Goal: Find specific page/section: Find specific page/section

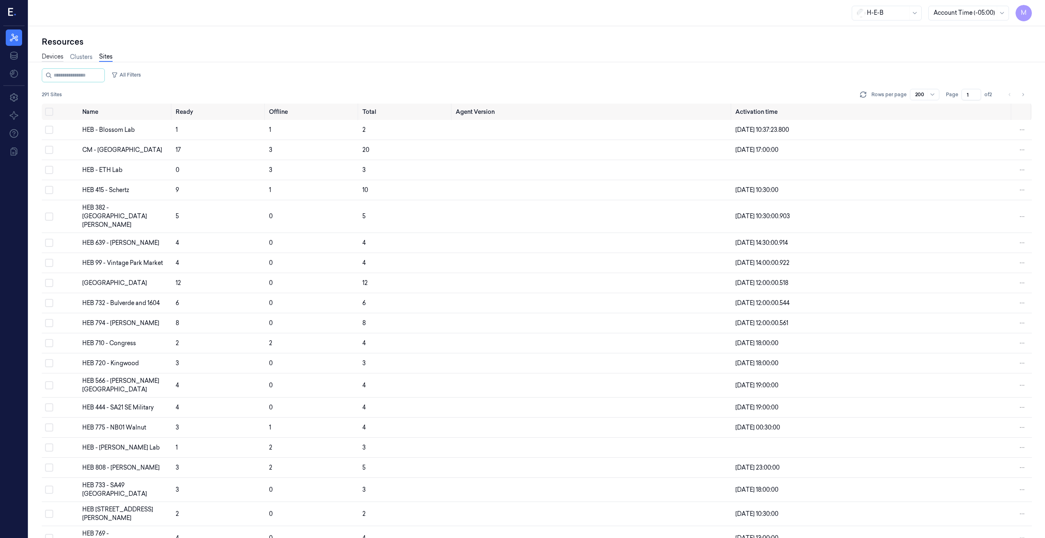
click at [48, 58] on link "Devices" at bounding box center [53, 56] width 22 height 9
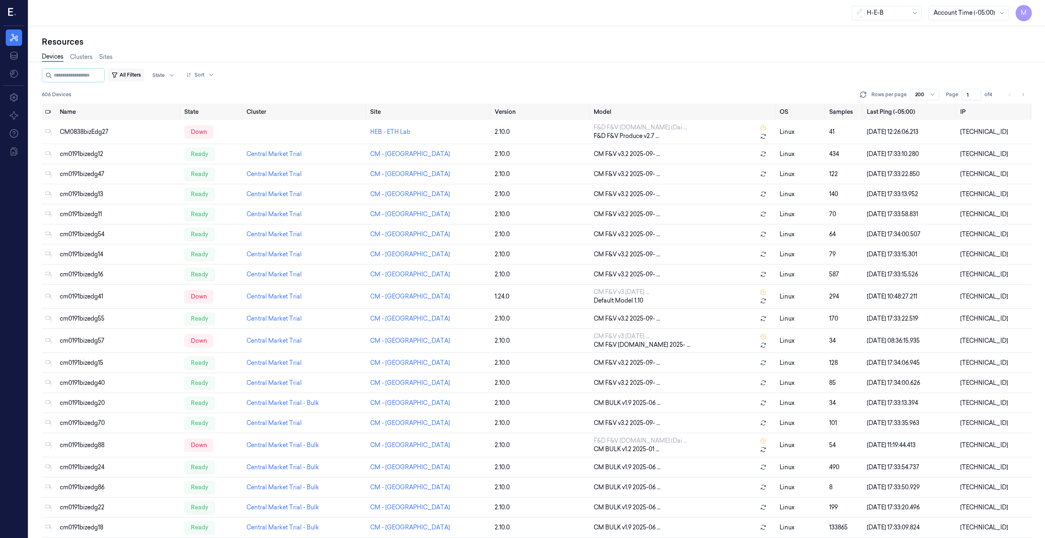
click at [141, 74] on button "All Filters" at bounding box center [126, 74] width 36 height 13
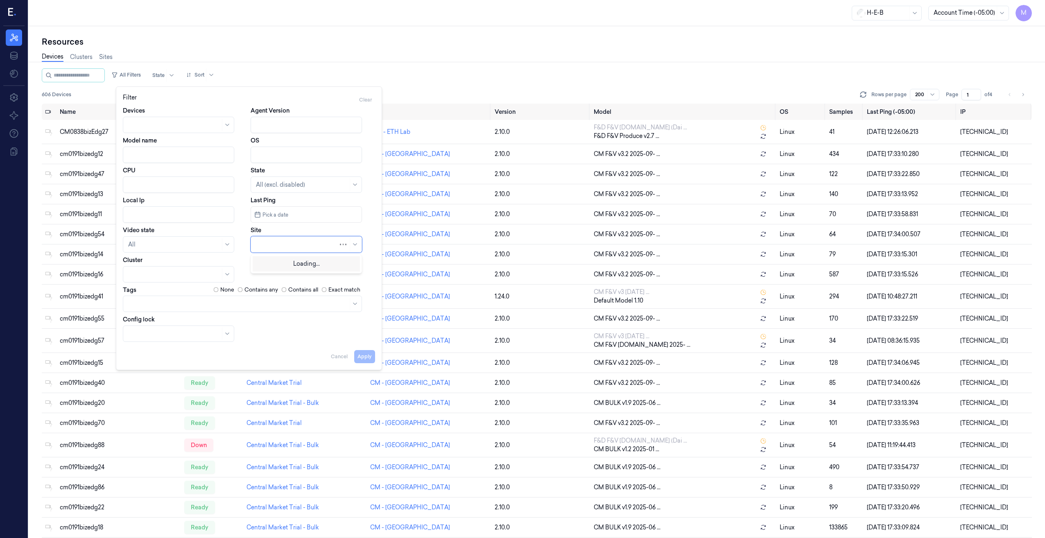
click at [274, 248] on div at bounding box center [297, 244] width 82 height 9
type input "63"
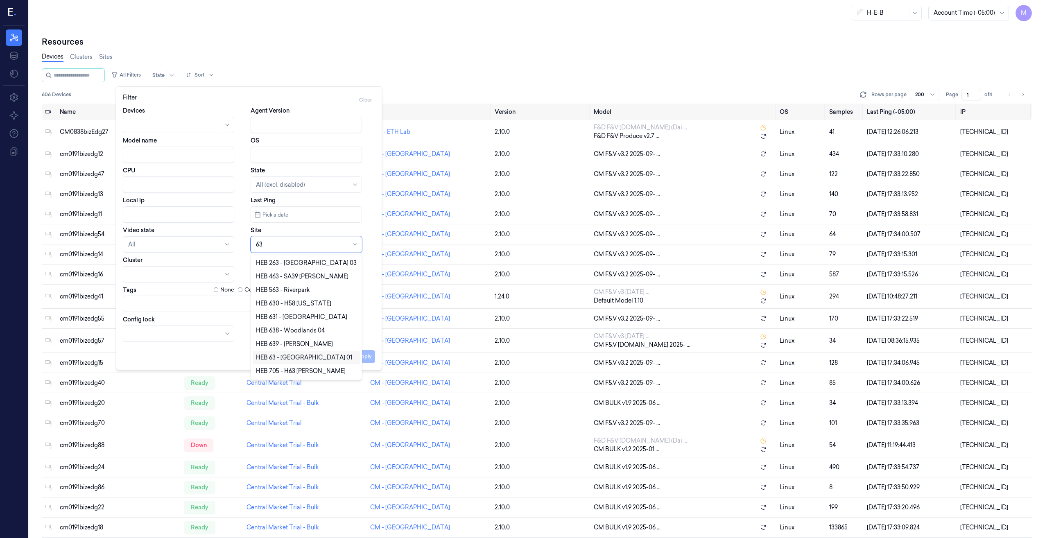
click at [295, 276] on div "HEB 63 - [GEOGRAPHIC_DATA] 01" at bounding box center [304, 357] width 96 height 9
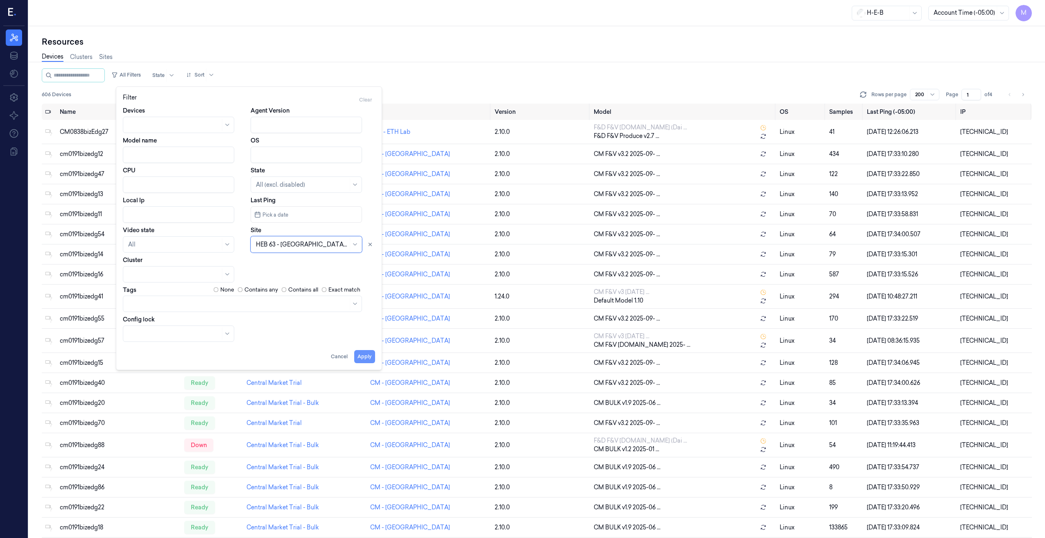
click at [367, 276] on button "Apply" at bounding box center [364, 356] width 21 height 13
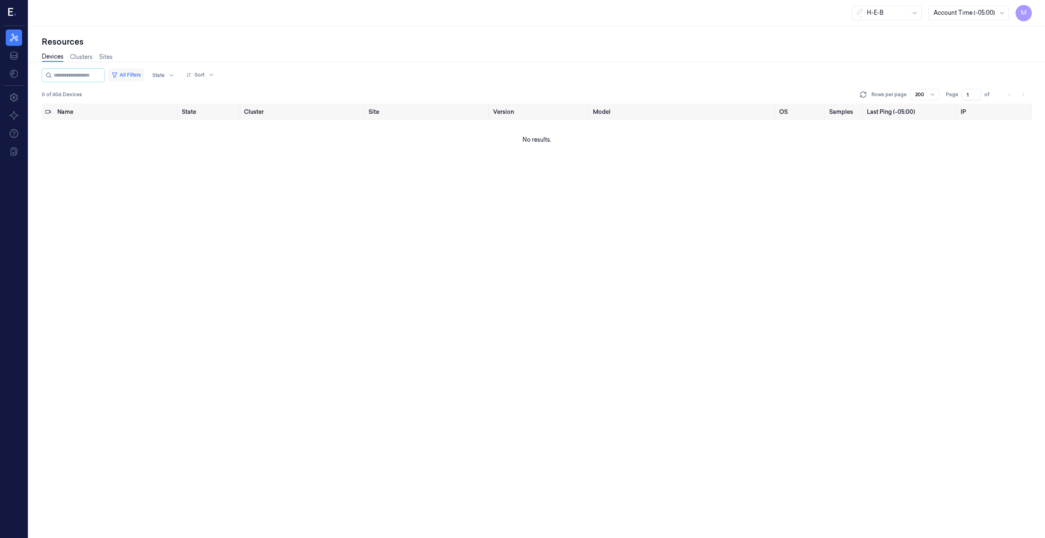
click at [138, 75] on button "All Filters" at bounding box center [126, 74] width 36 height 13
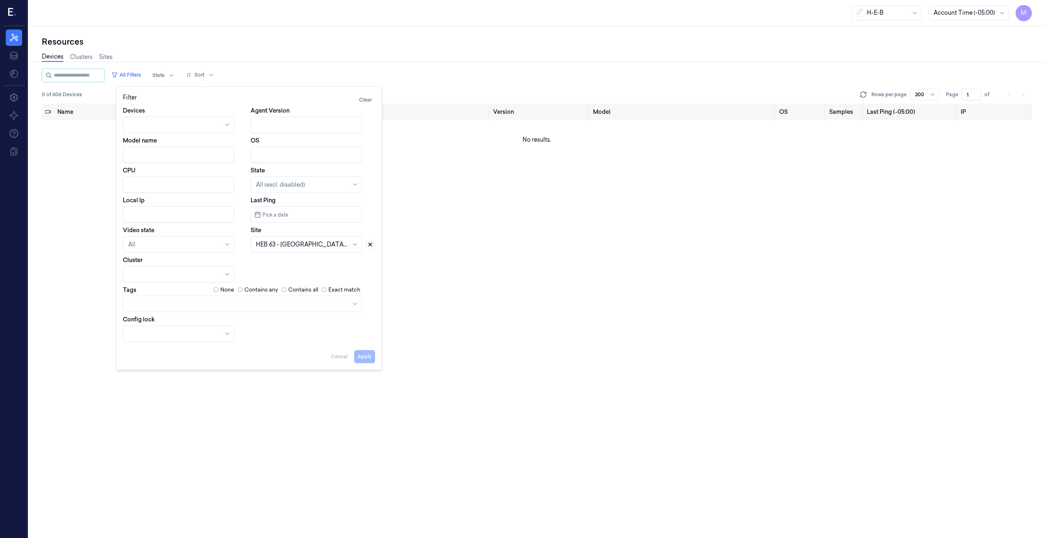
click at [371, 244] on icon at bounding box center [370, 245] width 6 height 6
click at [272, 246] on div at bounding box center [302, 244] width 92 height 9
type input "497"
click at [288, 264] on div "HEB 497 - H39 [PERSON_NAME]" at bounding box center [300, 263] width 89 height 9
click at [364, 276] on button "Apply" at bounding box center [364, 356] width 21 height 13
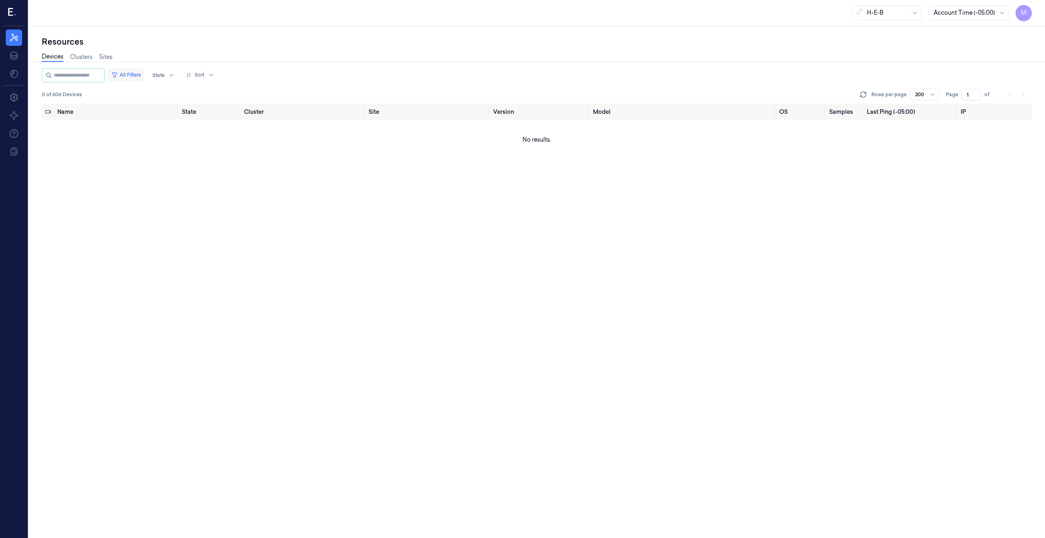
click at [144, 76] on button "All Filters" at bounding box center [126, 74] width 36 height 13
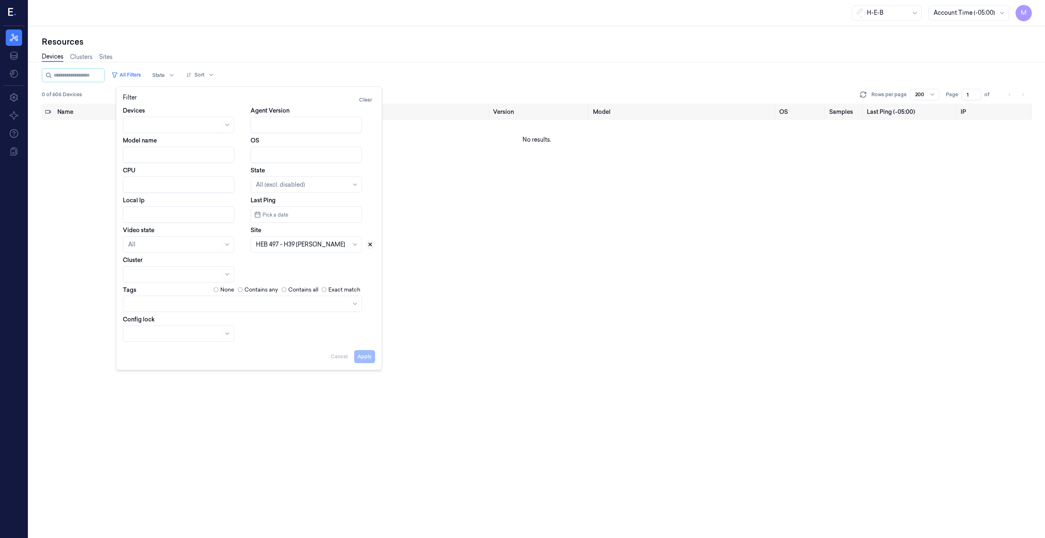
click at [368, 243] on icon at bounding box center [370, 245] width 6 height 6
click at [308, 248] on div at bounding box center [302, 244] width 92 height 9
type input "697"
click at [302, 262] on div "HEB 697 - League City" at bounding box center [286, 263] width 60 height 9
click at [369, 276] on button "Apply" at bounding box center [364, 356] width 21 height 13
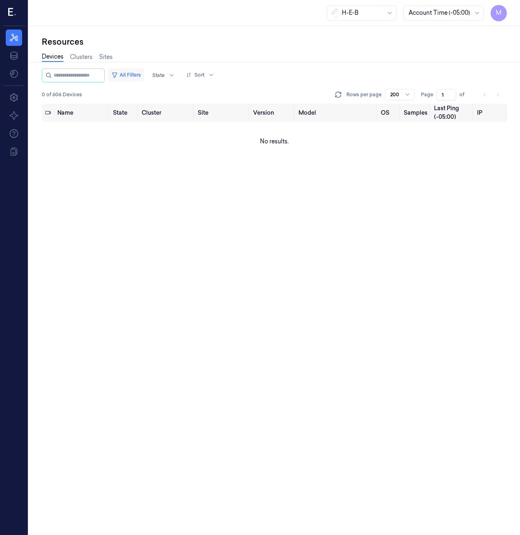
click at [138, 73] on button "All Filters" at bounding box center [126, 74] width 36 height 13
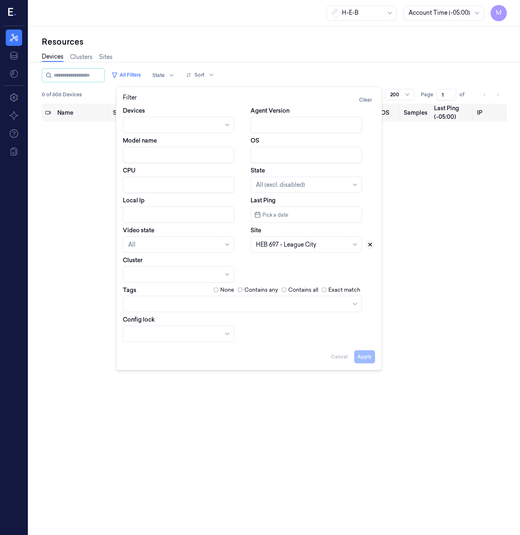
click at [370, 245] on icon at bounding box center [370, 244] width 3 height 3
click at [285, 242] on div at bounding box center [302, 244] width 92 height 9
type input "713"
click at [299, 267] on div "HEB 713 - [GEOGRAPHIC_DATA] 02" at bounding box center [306, 263] width 100 height 9
click at [362, 276] on button "Apply" at bounding box center [364, 356] width 21 height 13
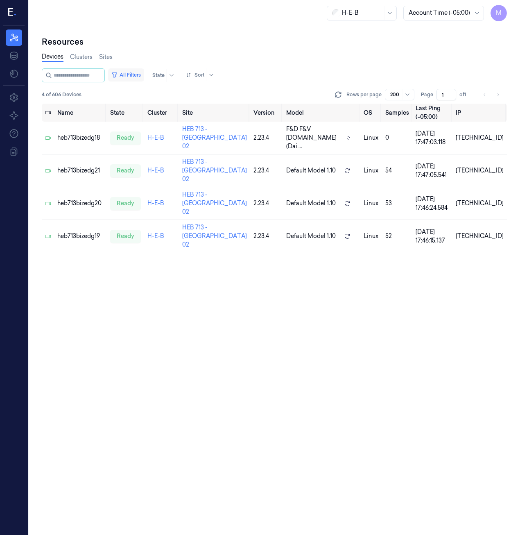
click at [144, 72] on button "All Filters" at bounding box center [126, 74] width 36 height 13
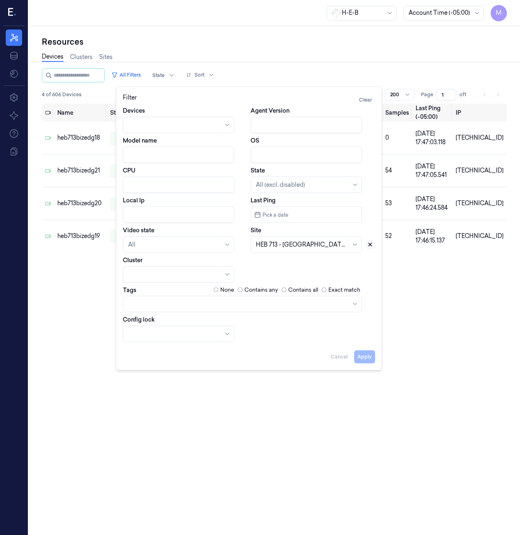
click at [369, 241] on button at bounding box center [370, 245] width 10 height 10
click at [306, 241] on div at bounding box center [297, 244] width 82 height 9
type input "715"
click at [299, 264] on div "HEB 715 - [GEOGRAPHIC_DATA]" at bounding box center [301, 263] width 91 height 9
click at [365, 276] on button "Apply" at bounding box center [364, 356] width 21 height 13
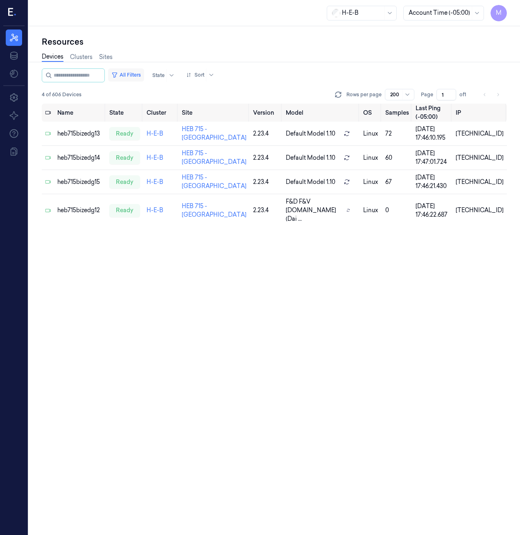
click at [141, 72] on button "All Filters" at bounding box center [126, 74] width 36 height 13
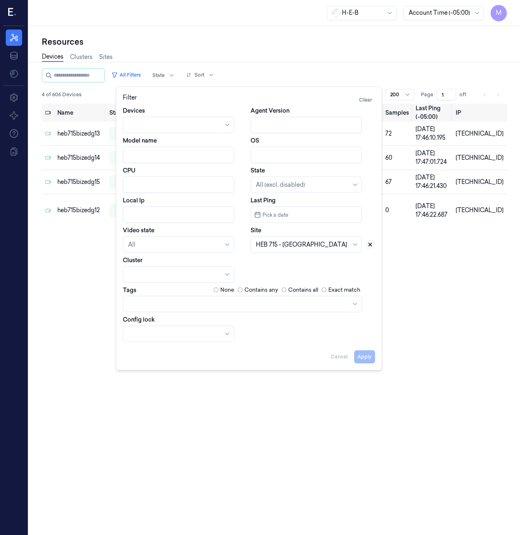
click at [368, 246] on icon at bounding box center [370, 245] width 6 height 6
click at [307, 248] on div at bounding box center [302, 244] width 92 height 9
type input "722"
click at [305, 267] on div "HEB 722 - Magnolia" at bounding box center [283, 263] width 54 height 9
click at [371, 276] on button "Apply" at bounding box center [364, 356] width 21 height 13
